Goal: Task Accomplishment & Management: Manage account settings

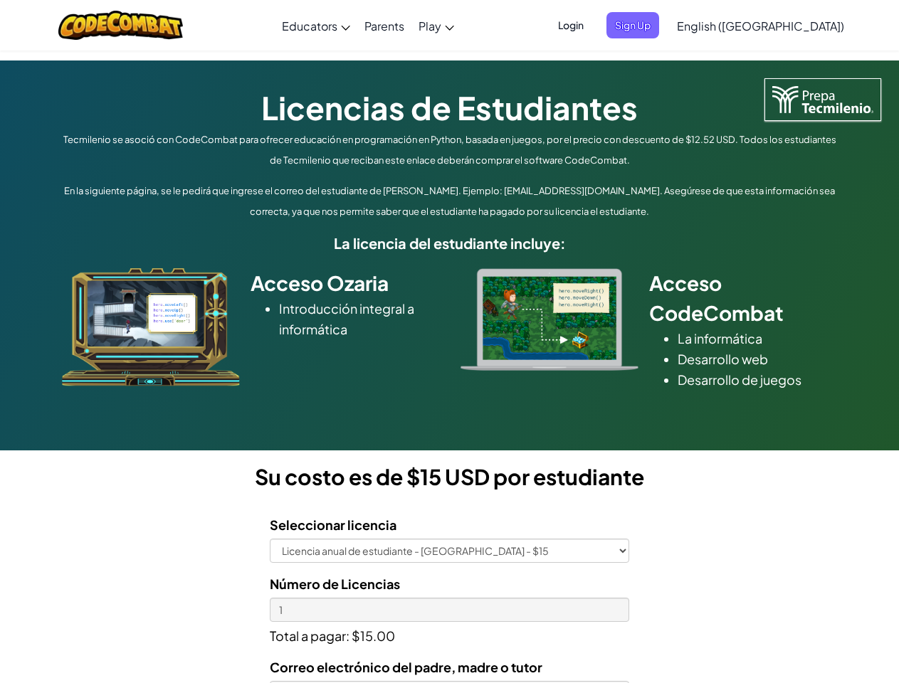
click at [450, 342] on div at bounding box center [549, 319] width 199 height 102
click at [592, 25] on span "Login" at bounding box center [570, 25] width 43 height 26
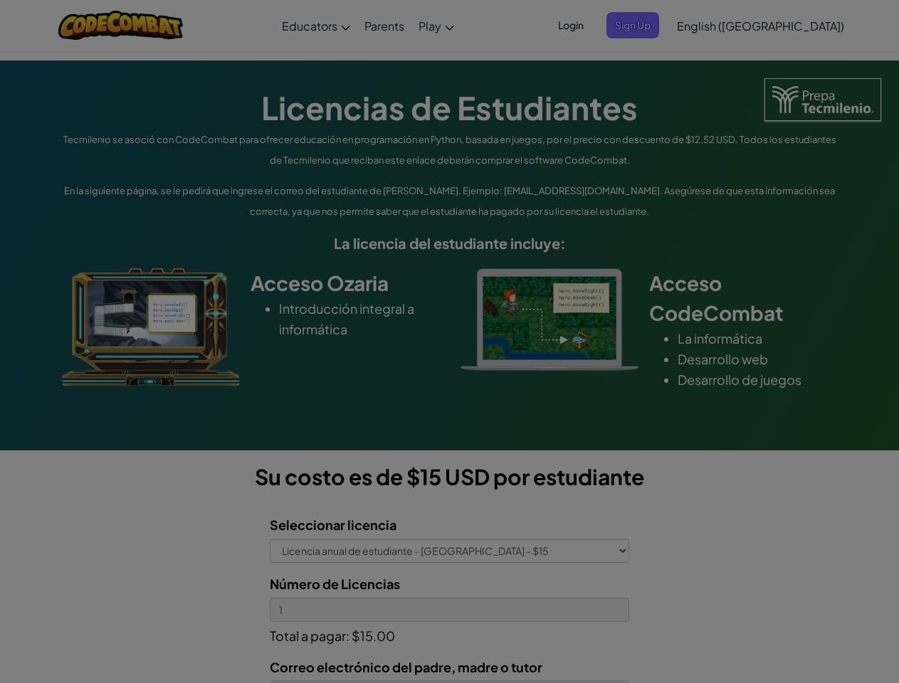
click at [0, 0] on input "Email or Username :" at bounding box center [0, 0] width 0 height 0
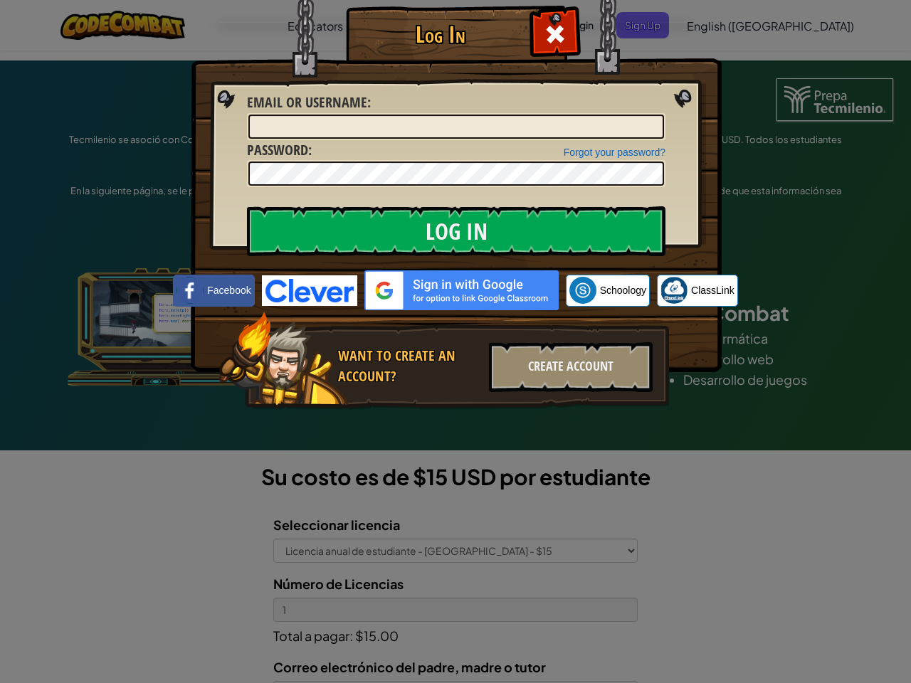
click at [720, 25] on div "Log In Unknown Error Email or Username : Forgot your password? Password : Log I…" at bounding box center [455, 341] width 911 height 683
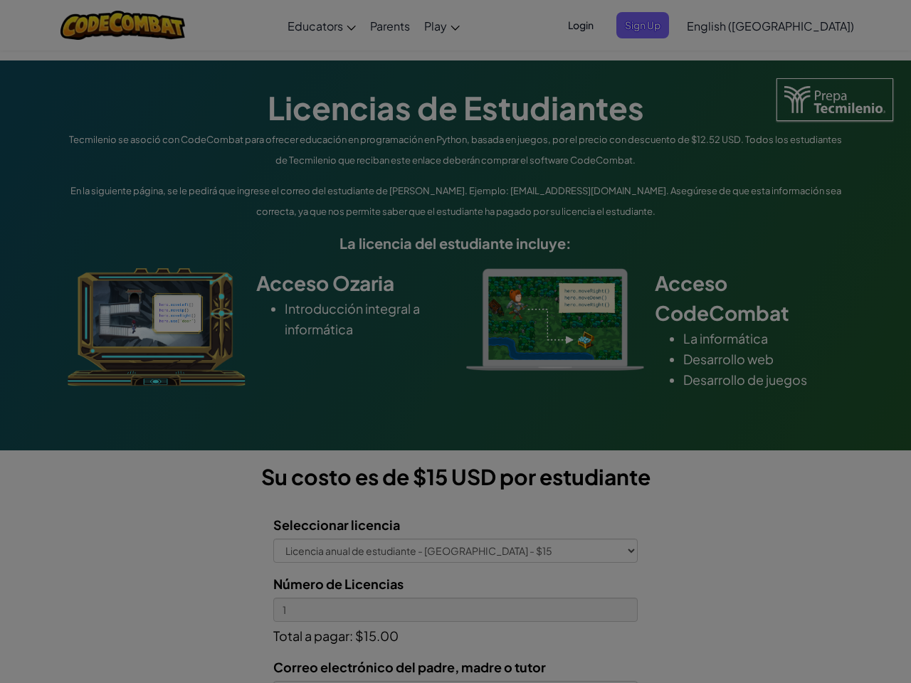
click at [720, 25] on div "Log In Unknown Error Email or Username : Forgot your password? Password : Log I…" at bounding box center [455, 341] width 911 height 683
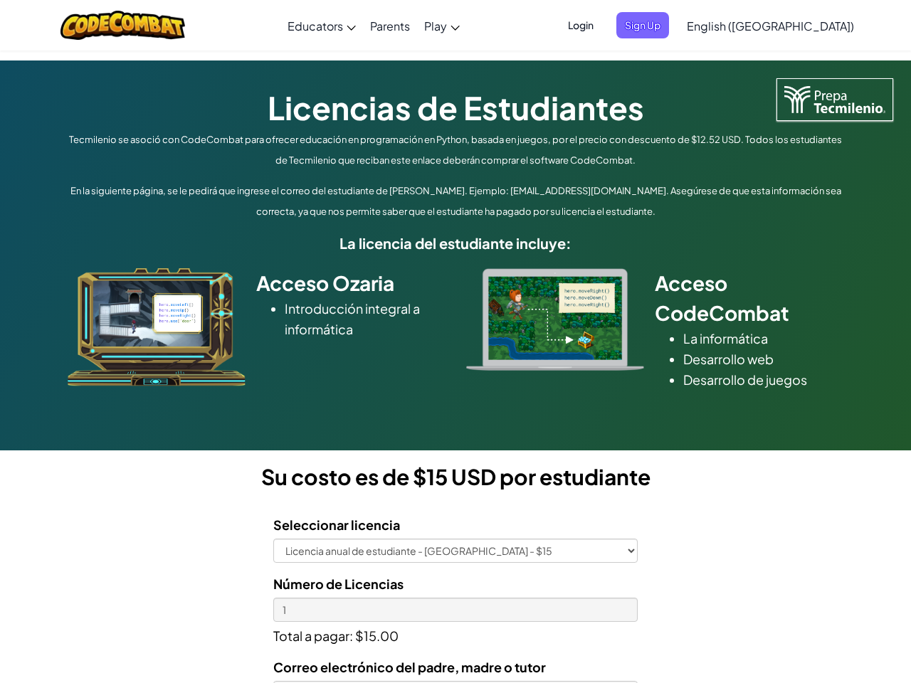
click at [796, 26] on div at bounding box center [455, 341] width 911 height 683
